Goal: Task Accomplishment & Management: Manage account settings

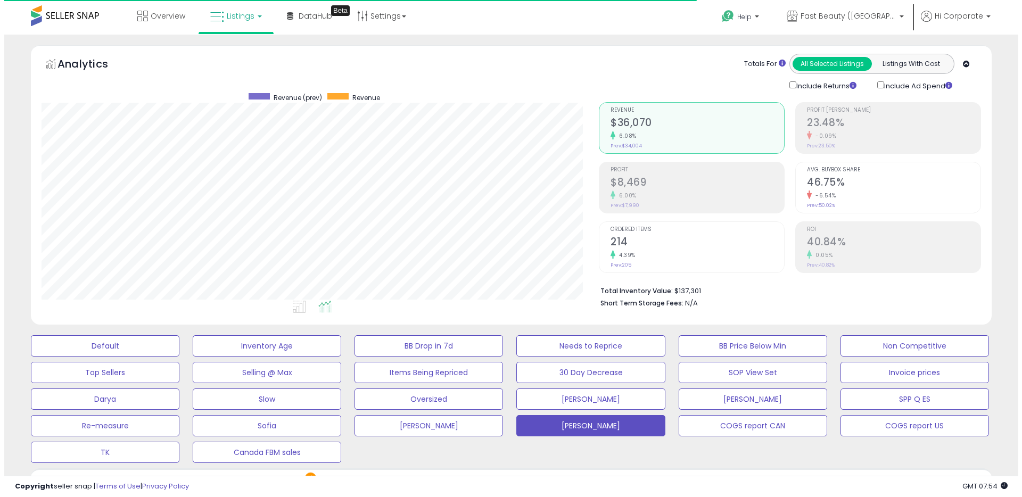
scroll to position [218, 558]
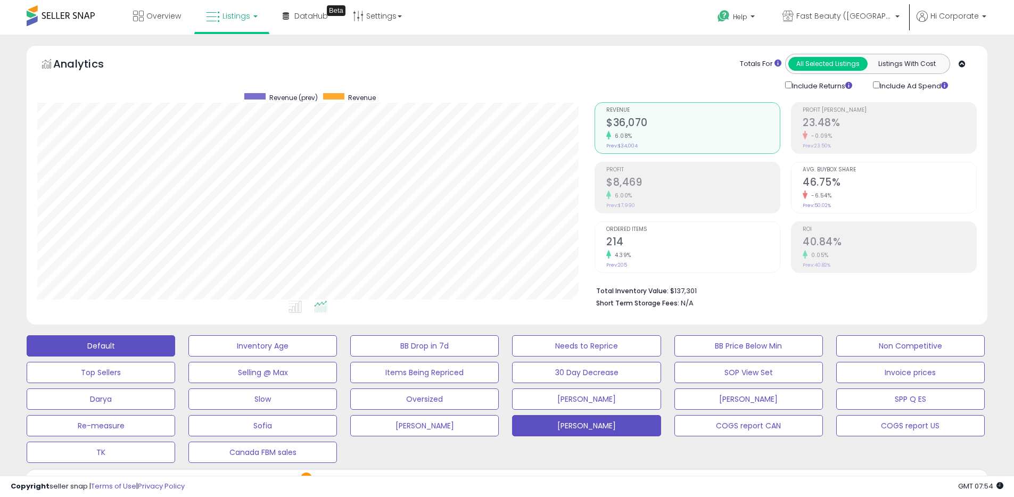
click at [131, 341] on button "Default" at bounding box center [101, 345] width 149 height 21
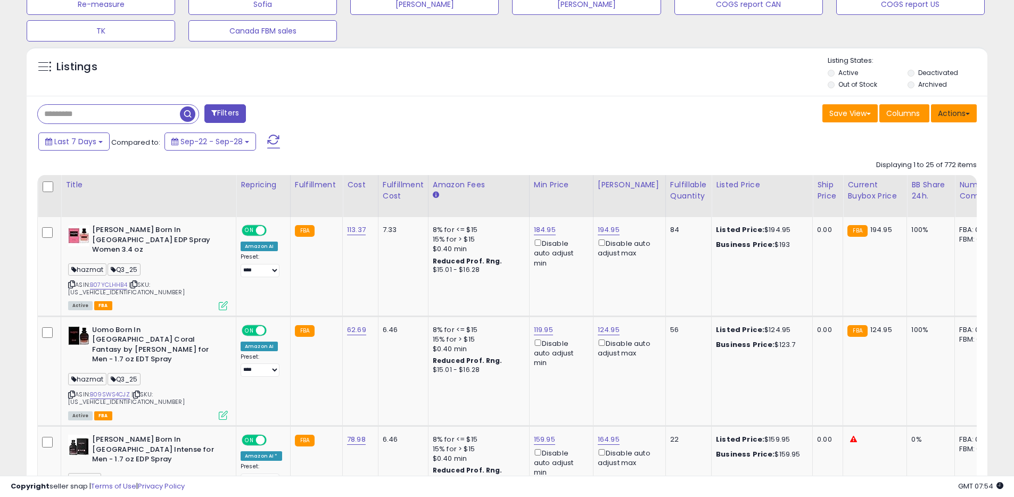
click at [963, 114] on button "Actions" at bounding box center [954, 113] width 46 height 18
click at [895, 188] on link "Export All Columns" at bounding box center [911, 181] width 117 height 17
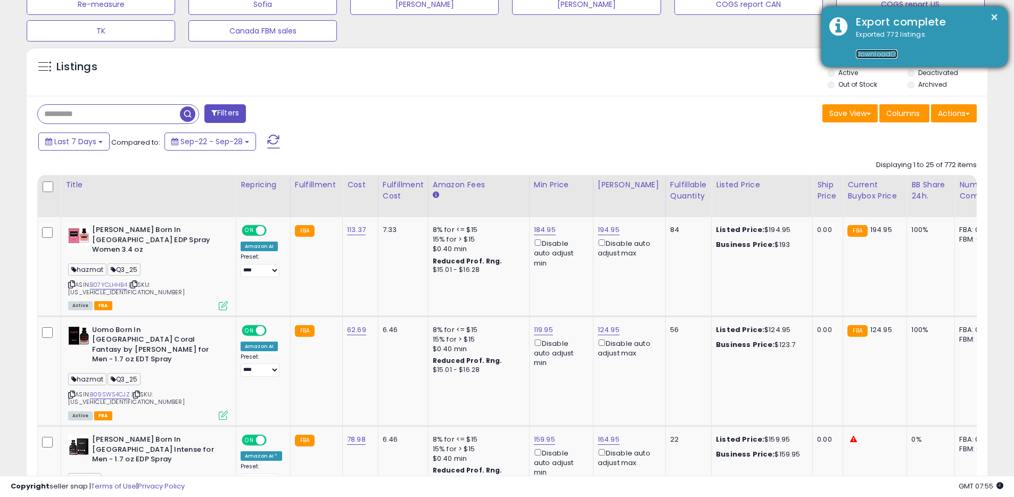
click at [880, 55] on link "Download" at bounding box center [877, 54] width 42 height 9
click at [994, 16] on button "×" at bounding box center [994, 17] width 9 height 13
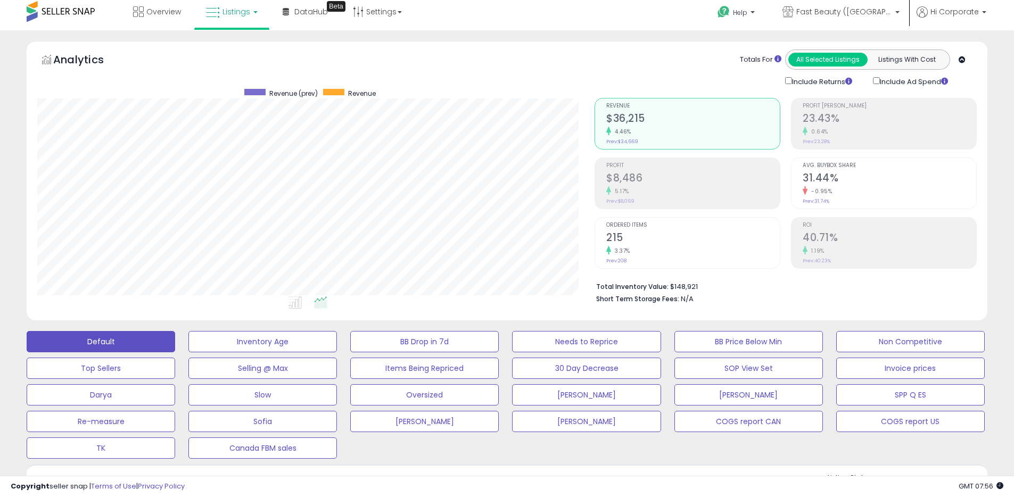
scroll to position [0, 0]
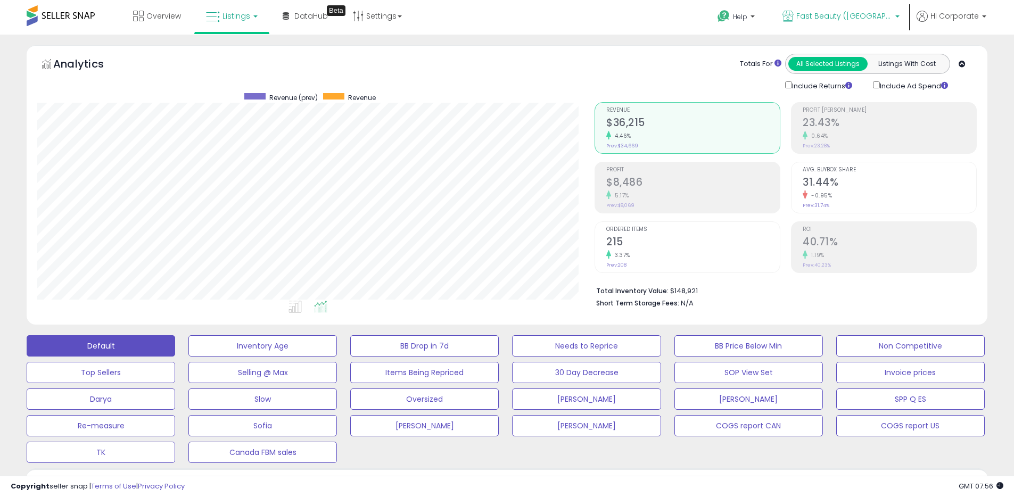
click at [830, 23] on p "Fast Beauty ([GEOGRAPHIC_DATA])" at bounding box center [841, 17] width 117 height 13
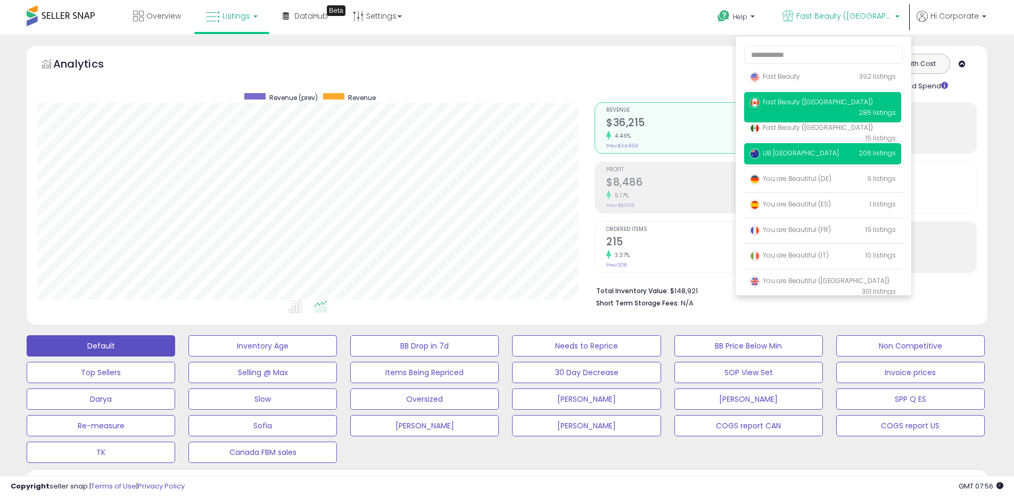
click at [787, 154] on span "UB [GEOGRAPHIC_DATA]" at bounding box center [794, 153] width 89 height 9
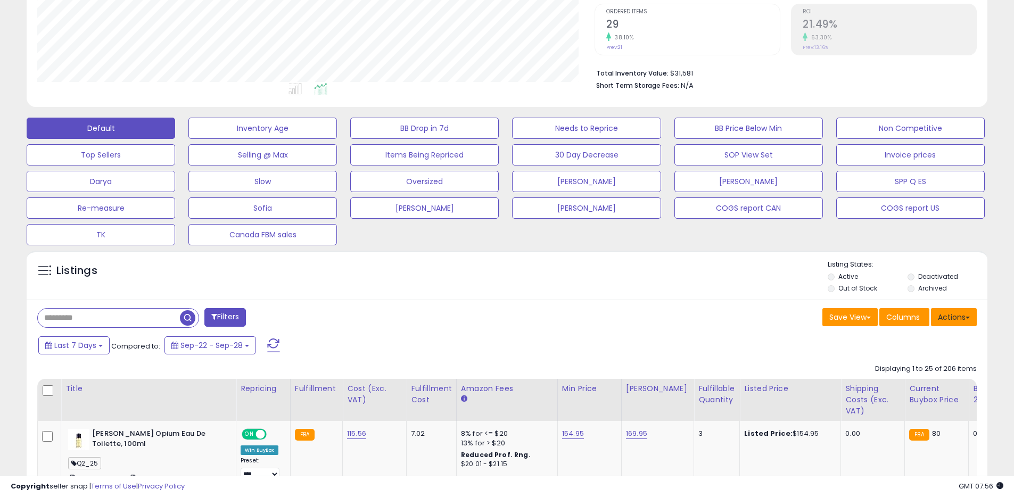
scroll to position [218, 558]
click at [964, 313] on button "Actions" at bounding box center [954, 317] width 46 height 18
click at [903, 387] on link "Export All Columns" at bounding box center [911, 385] width 117 height 17
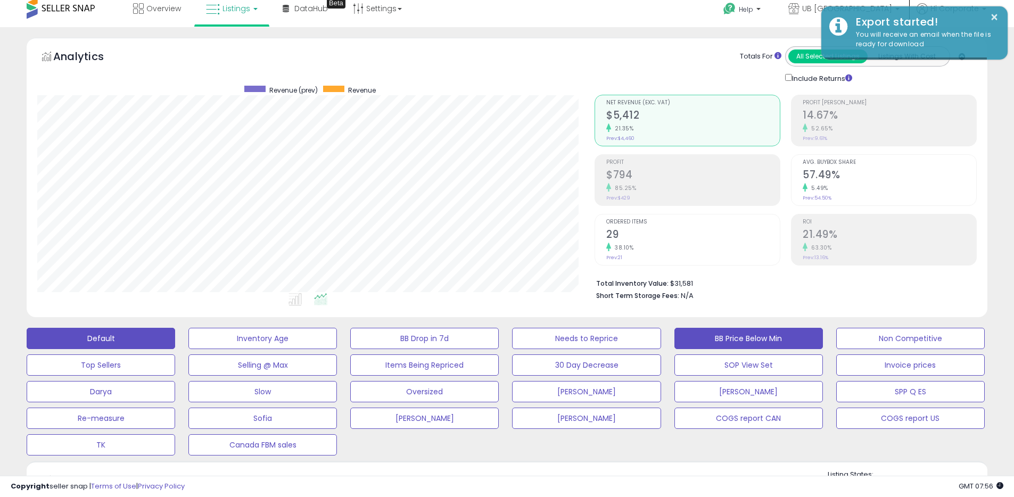
scroll to position [0, 0]
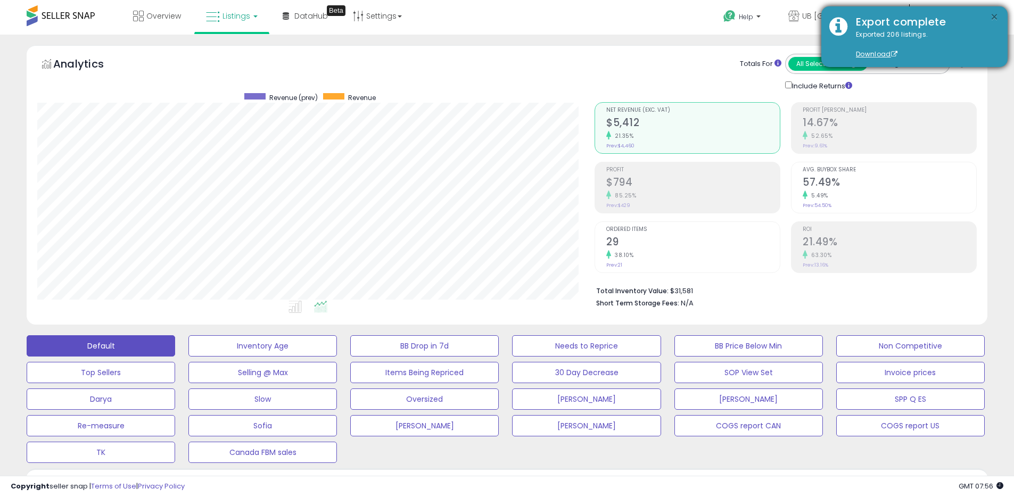
click at [996, 17] on button "×" at bounding box center [994, 17] width 9 height 13
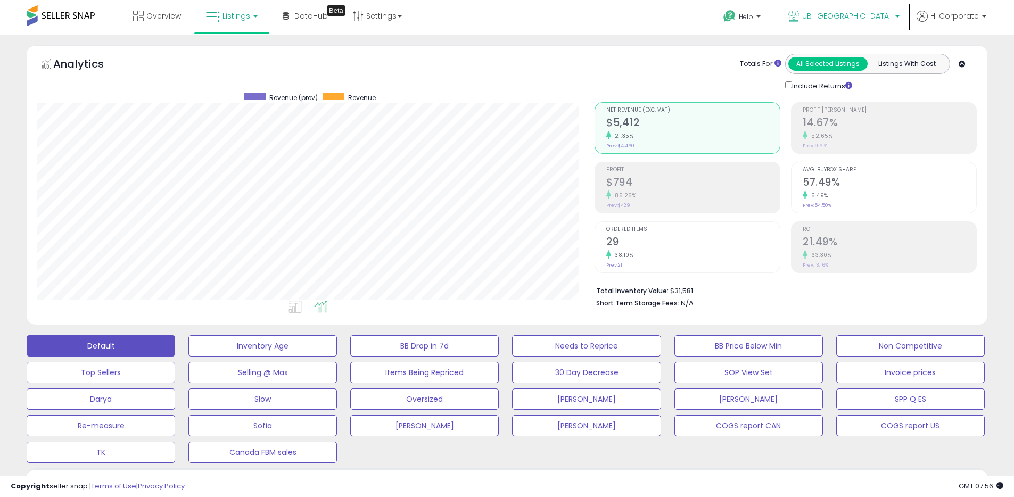
click at [800, 12] on icon at bounding box center [794, 16] width 11 height 11
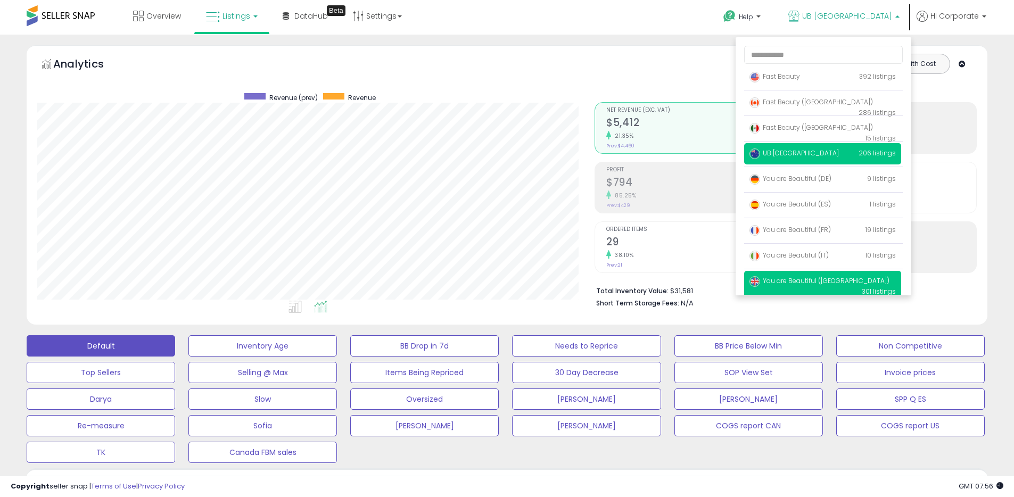
click at [791, 277] on span "You are Beautiful ([GEOGRAPHIC_DATA])" at bounding box center [820, 280] width 140 height 9
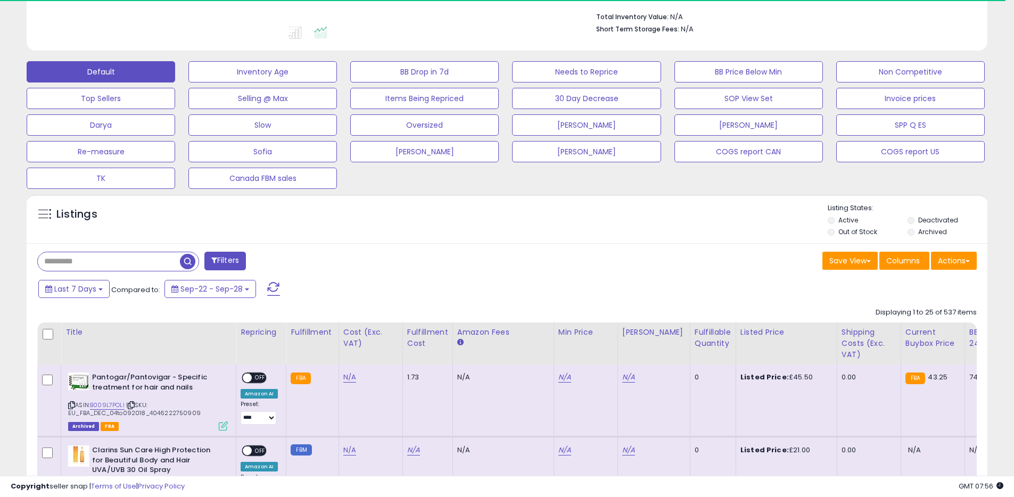
scroll to position [314, 0]
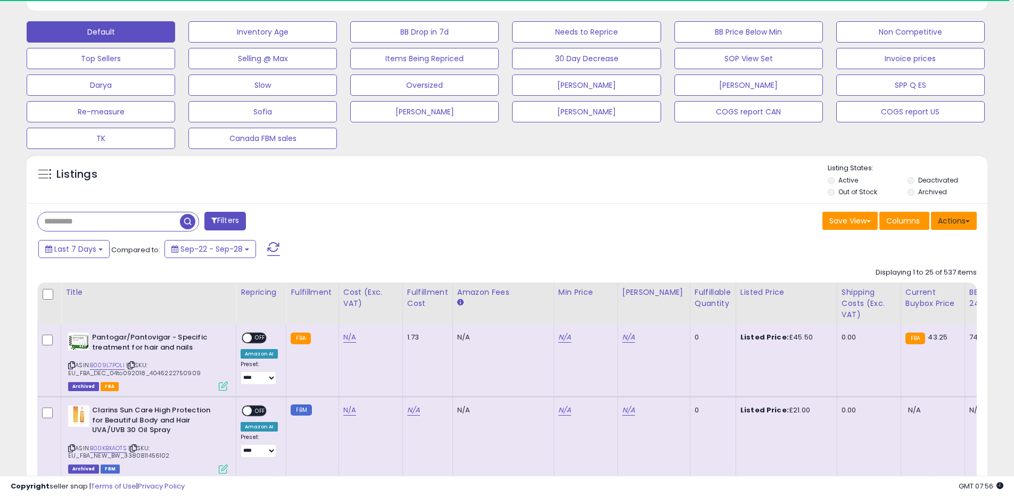
click at [949, 218] on button "Actions" at bounding box center [954, 221] width 46 height 18
click at [898, 287] on link "Export All Columns" at bounding box center [911, 289] width 117 height 17
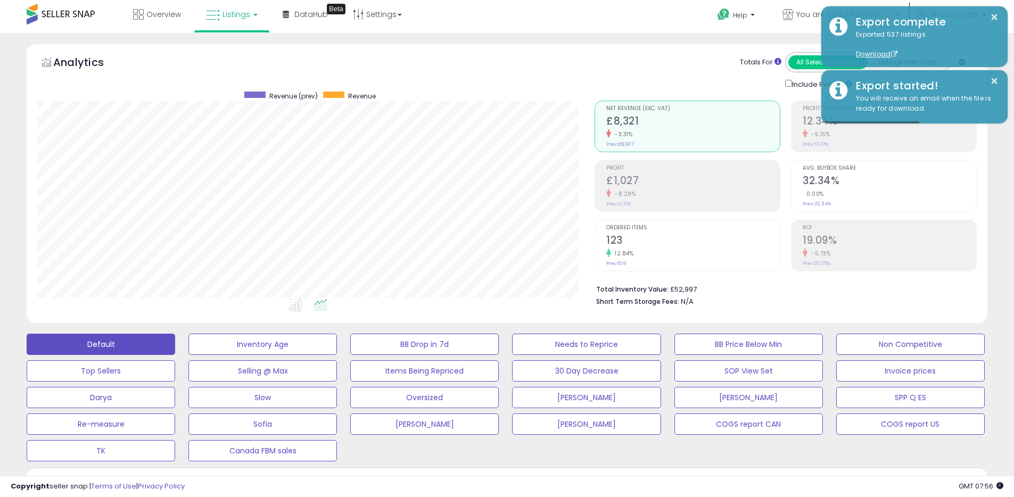
scroll to position [0, 0]
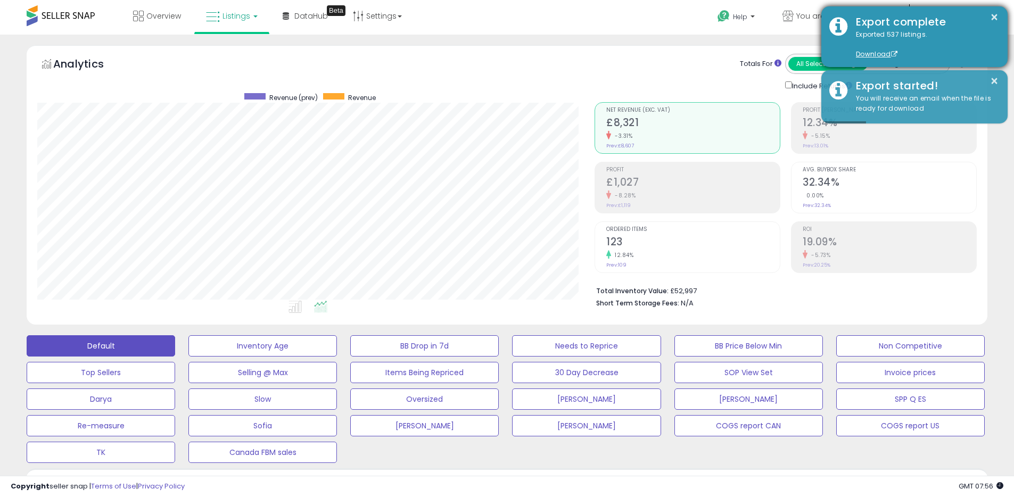
click at [999, 18] on div "Export complete" at bounding box center [924, 21] width 152 height 15
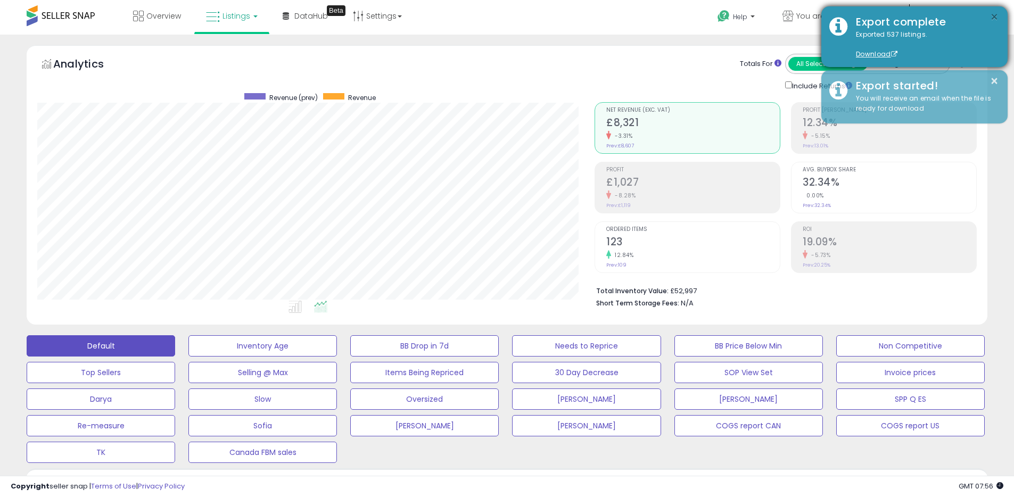
click at [996, 18] on button "×" at bounding box center [994, 17] width 9 height 13
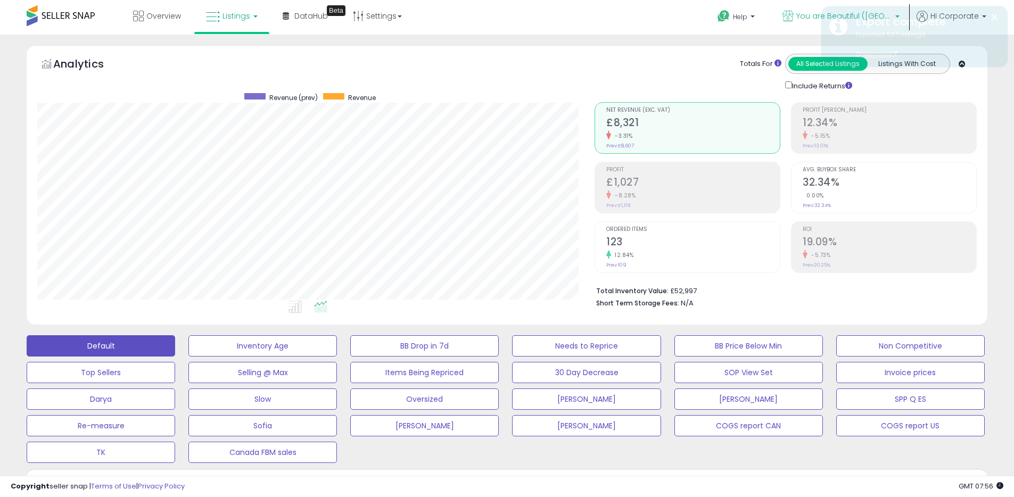
click at [794, 16] on icon at bounding box center [788, 16] width 11 height 11
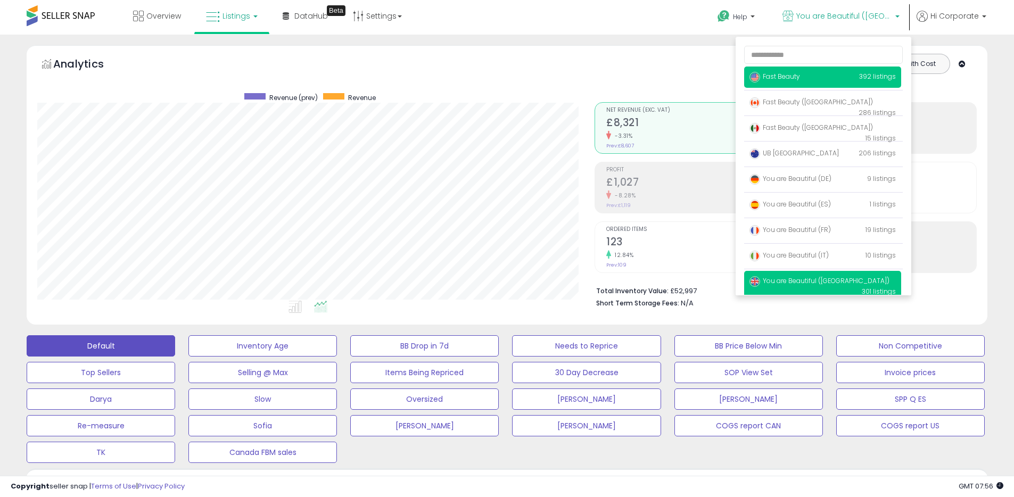
click at [772, 77] on span "Fast Beauty" at bounding box center [775, 76] width 51 height 9
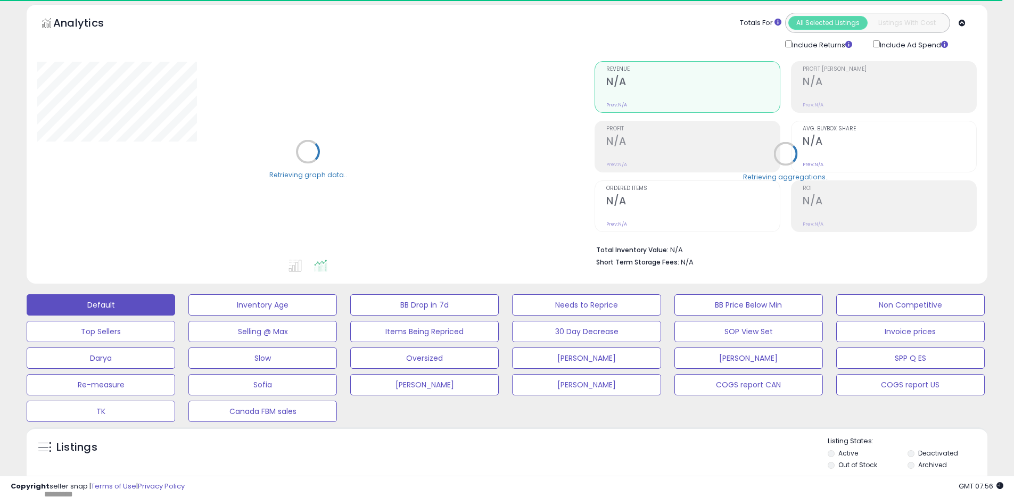
scroll to position [214, 0]
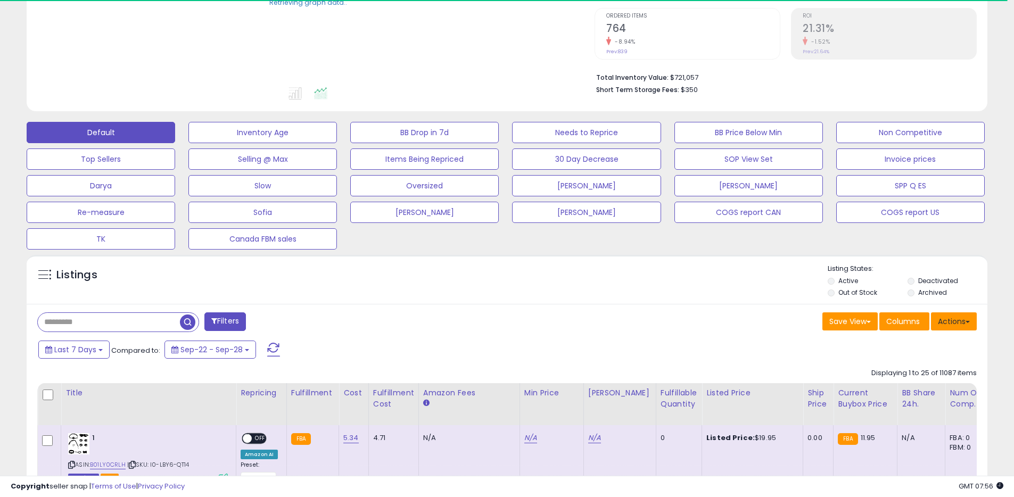
click at [940, 319] on button "Actions" at bounding box center [954, 322] width 46 height 18
click at [880, 384] on link "Export All Columns" at bounding box center [911, 389] width 117 height 17
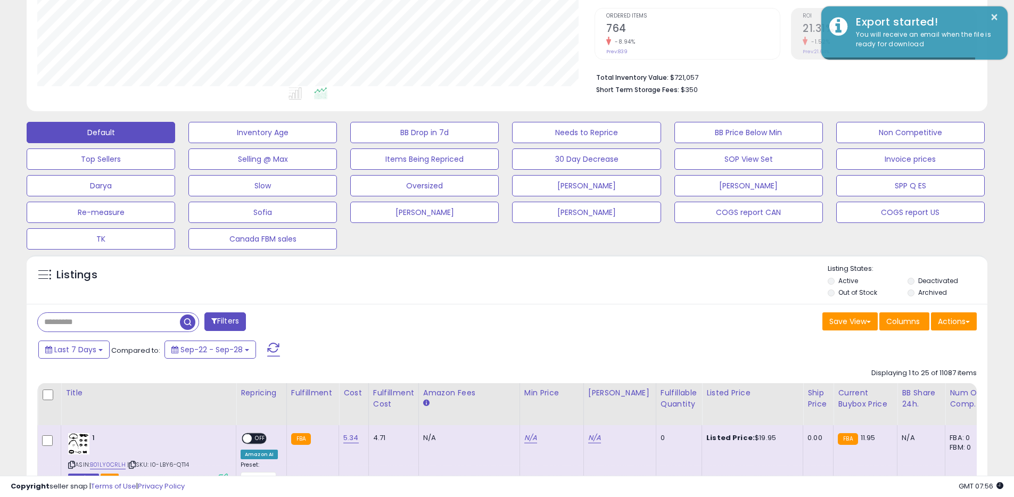
scroll to position [218, 558]
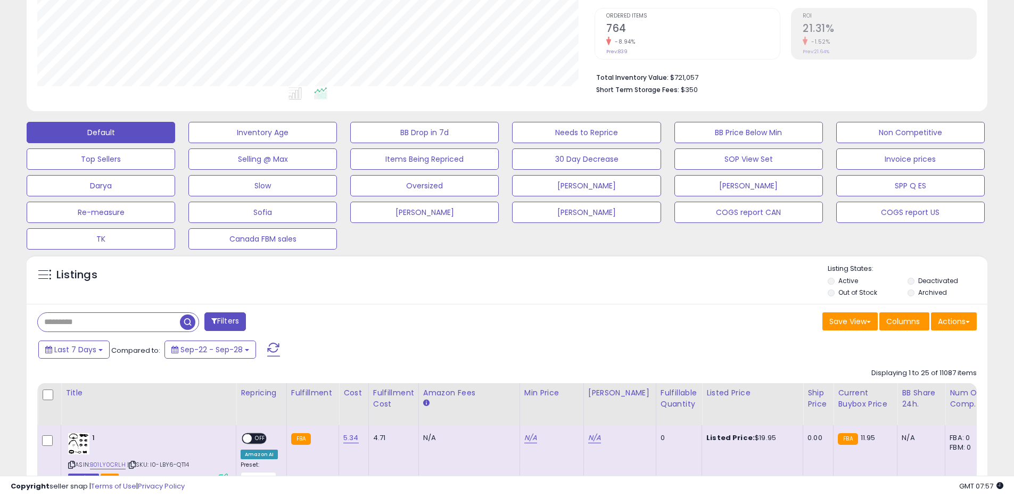
click at [660, 301] on div "Listings Active" at bounding box center [507, 279] width 961 height 49
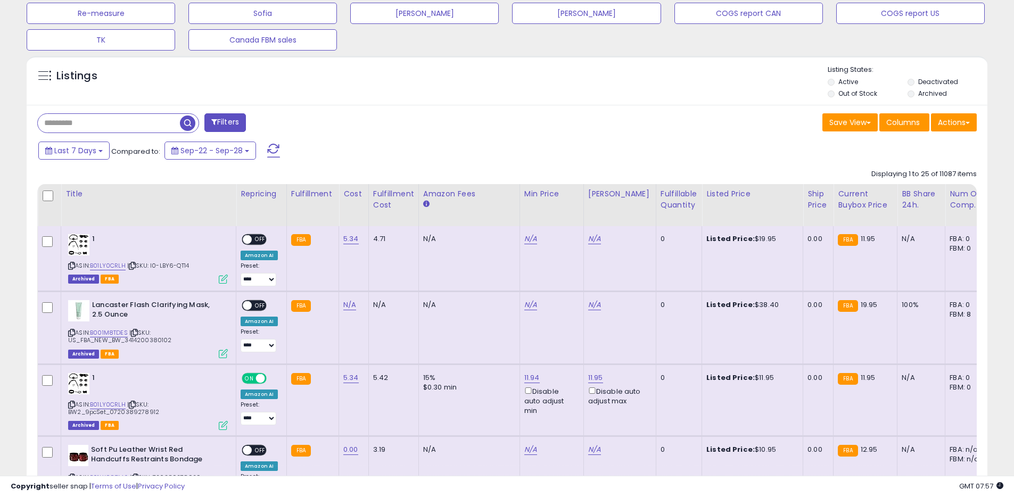
scroll to position [373, 0]
